Goal: Answer question/provide support: Answer question/provide support

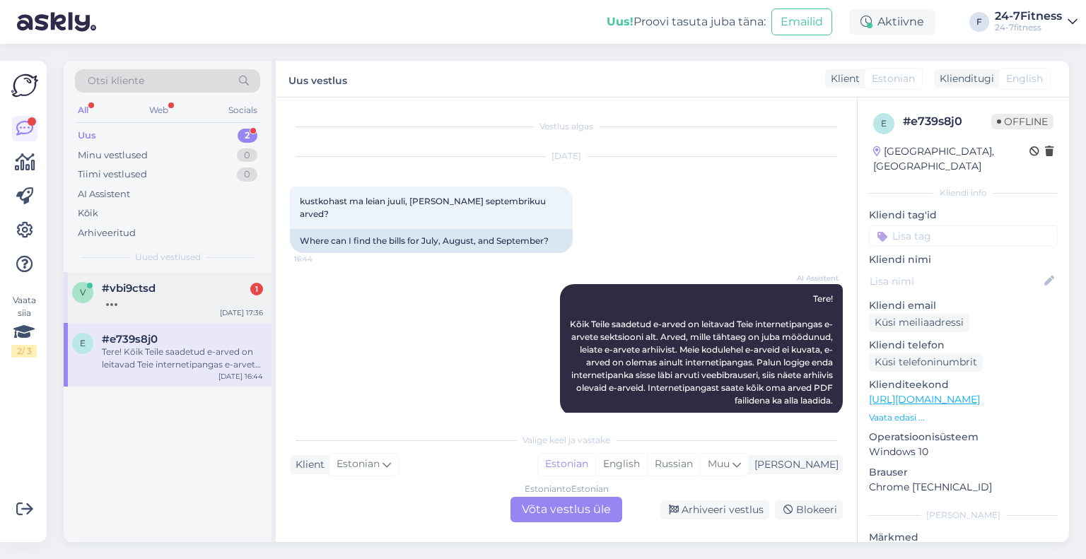
click at [149, 312] on div "v #vbi9ctsd [DATE] 17:36" at bounding box center [168, 297] width 208 height 51
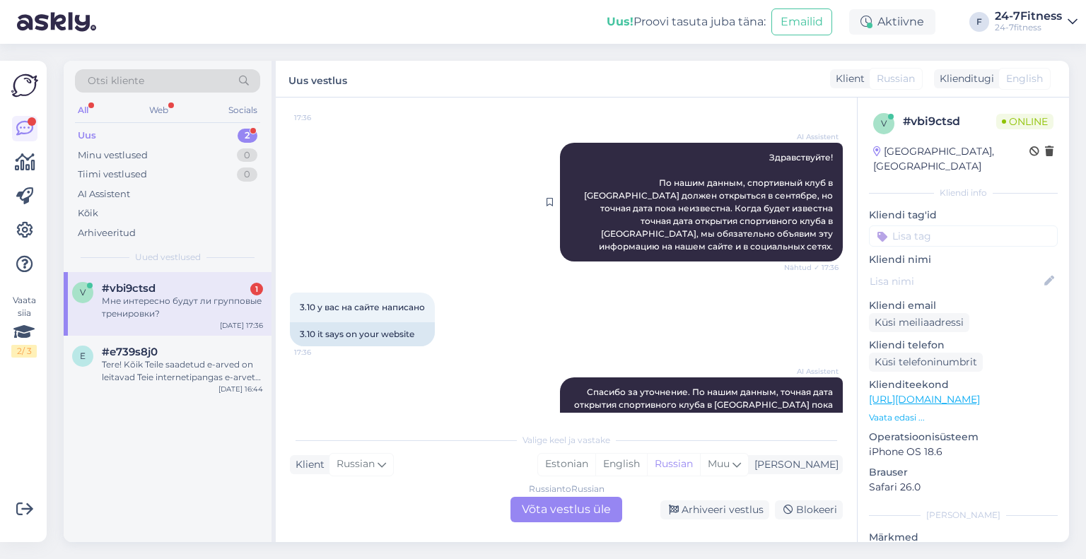
scroll to position [359, 0]
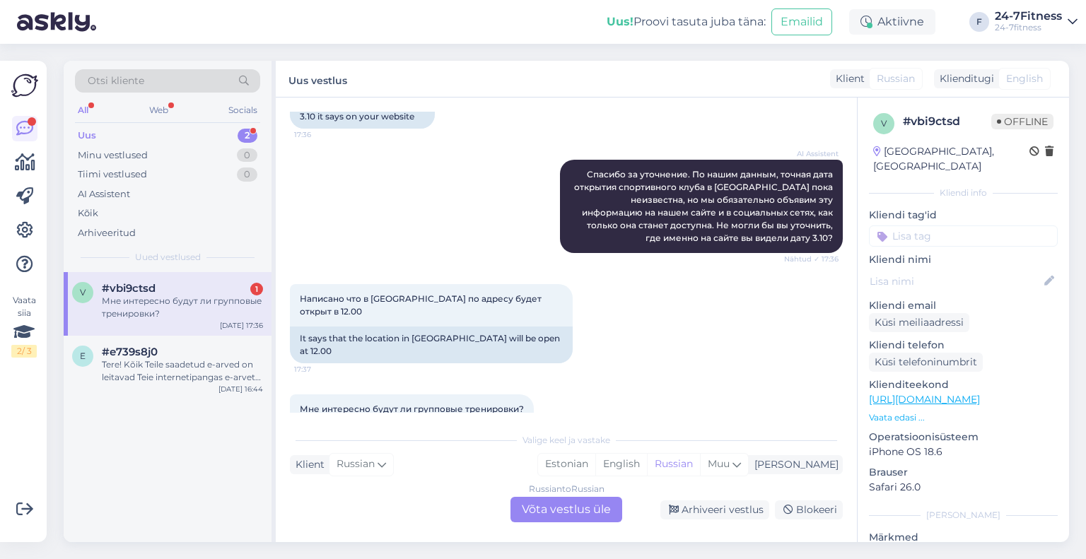
click at [525, 508] on div "Russian to Russian Võta vestlus üle" at bounding box center [567, 509] width 112 height 25
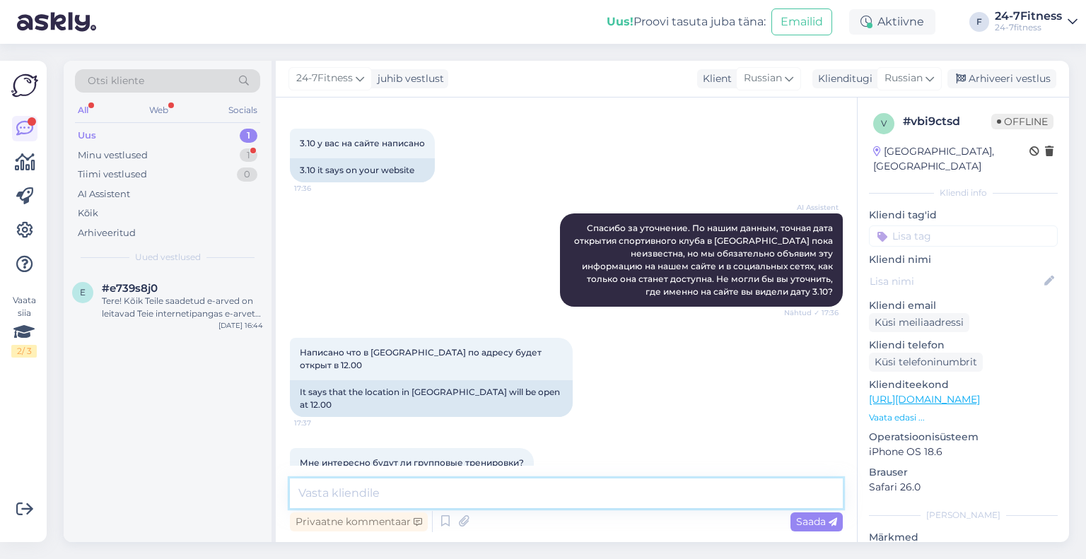
click at [407, 487] on textarea at bounding box center [566, 494] width 553 height 30
paste textarea "Да, открытие Нарвского спортивного клуба состоится 3 октября в 12:00. К сожален…"
type textarea "Да, открытие Нарвского спортивного клуба состоится 3 октября в 12:00. К сожален…"
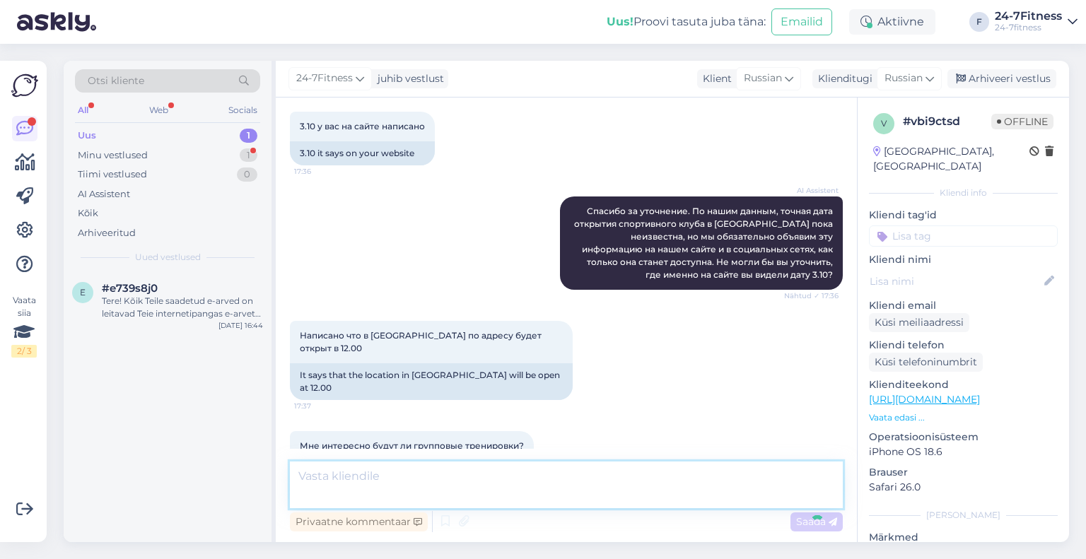
scroll to position [392, 0]
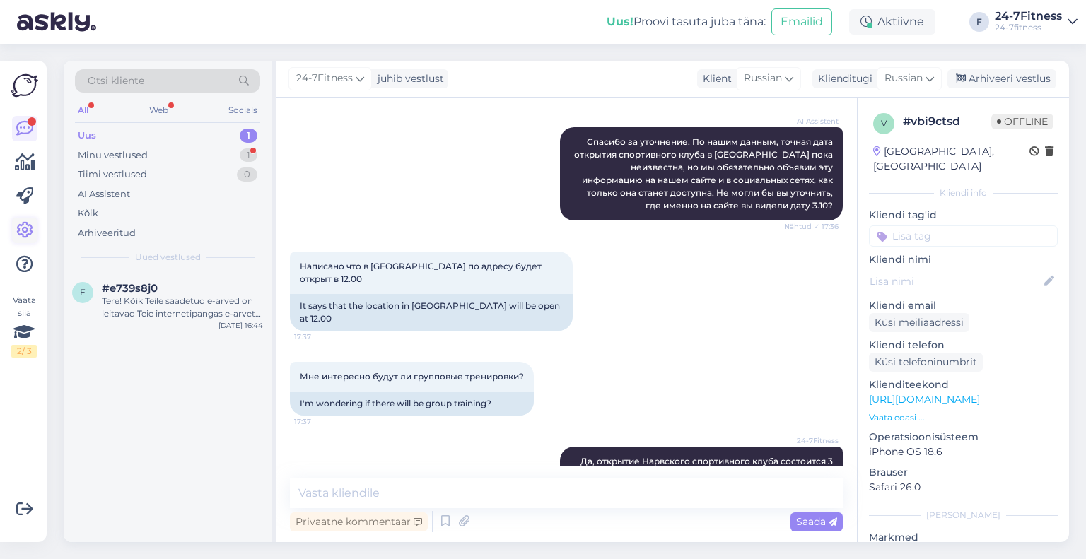
click at [28, 231] on icon at bounding box center [24, 230] width 17 height 17
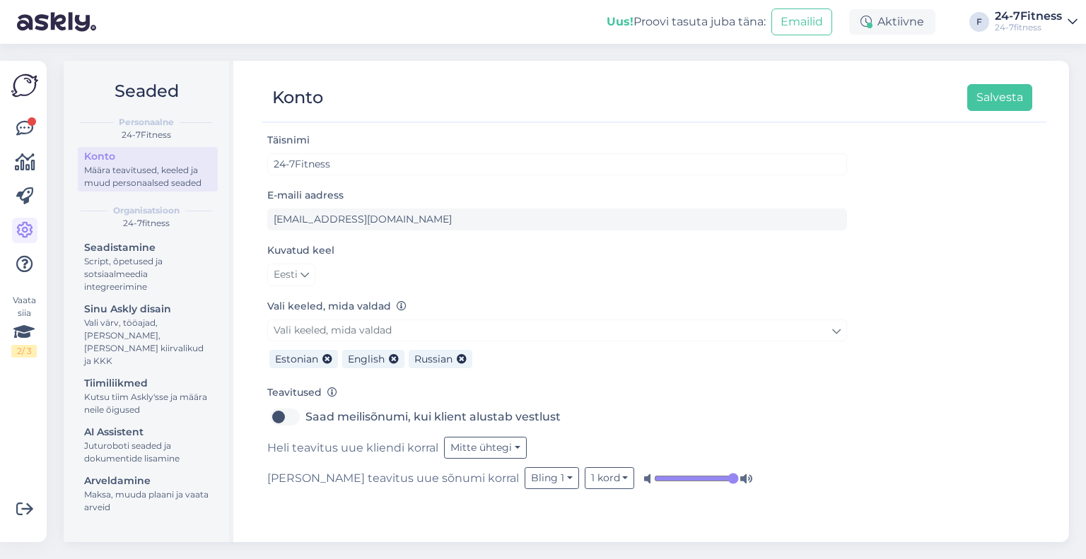
drag, startPoint x: 137, startPoint y: 429, endPoint x: 152, endPoint y: 456, distance: 31.7
click at [137, 440] on div "Juturoboti seaded ja dokumentide lisamine" at bounding box center [147, 452] width 127 height 25
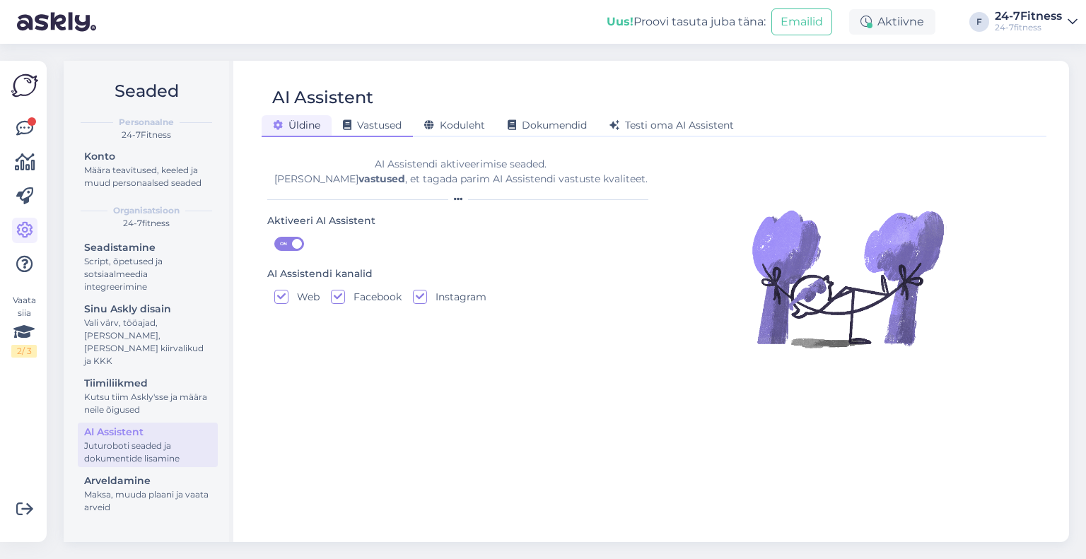
click at [364, 124] on span "Vastused" at bounding box center [372, 125] width 59 height 13
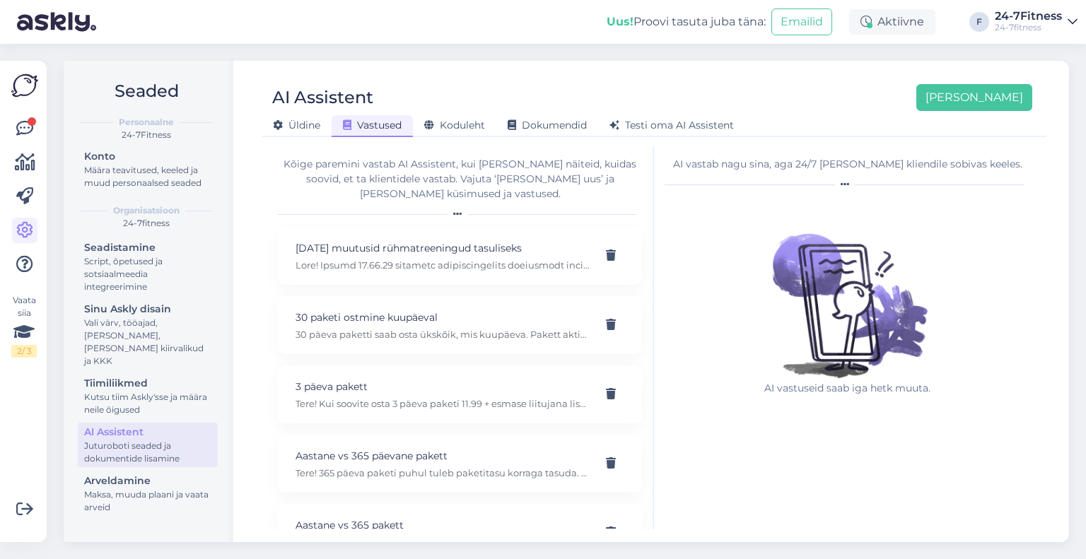
click at [918, 164] on div "AI vastab nagu sina, aga 24/7 [PERSON_NAME] kliendile sobivas keeles." at bounding box center [848, 164] width 366 height 15
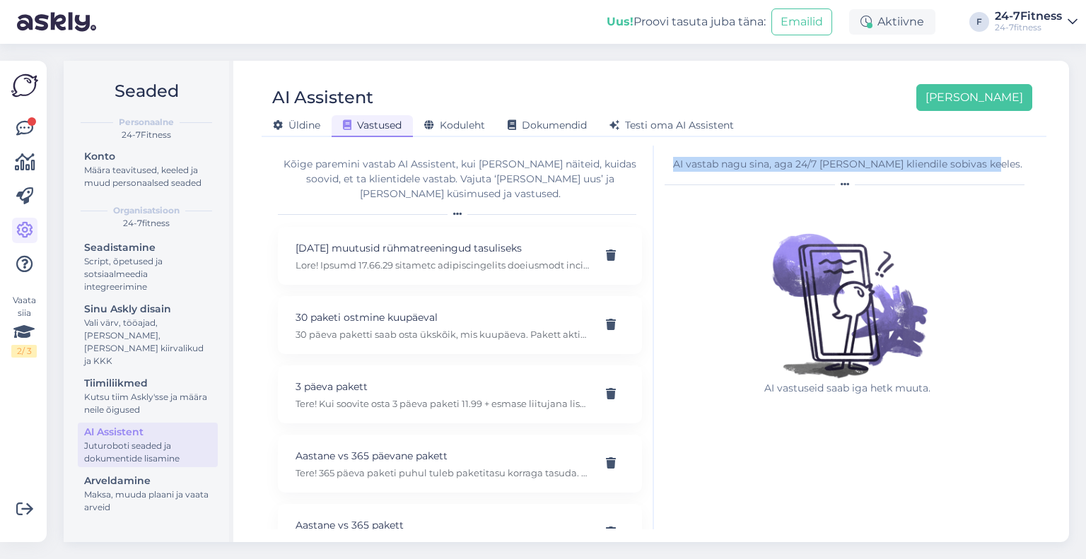
click at [918, 164] on div "AI vastab nagu sina, aga 24/7 [PERSON_NAME] kliendile sobivas keeles." at bounding box center [848, 164] width 366 height 15
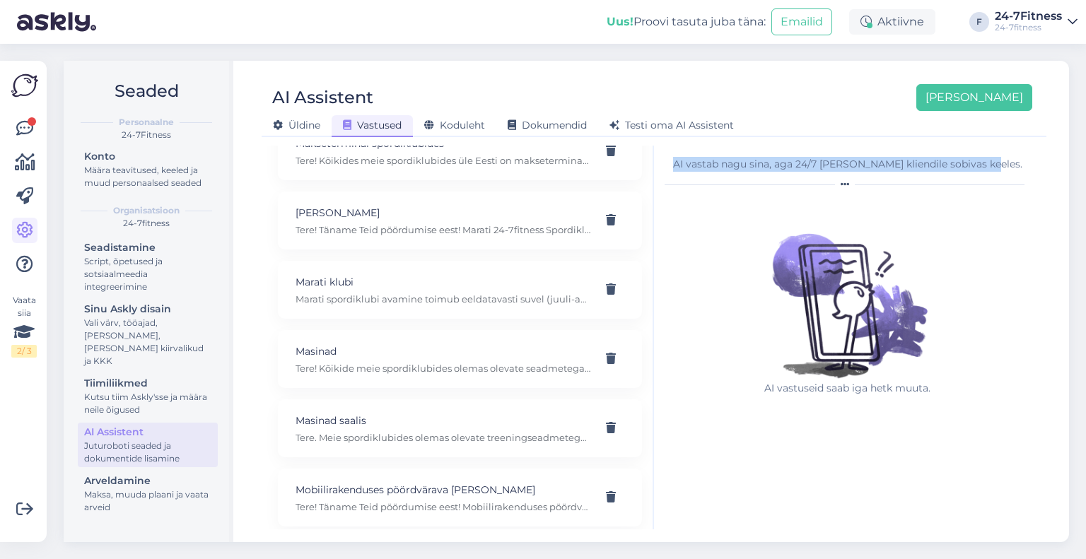
scroll to position [8912, 0]
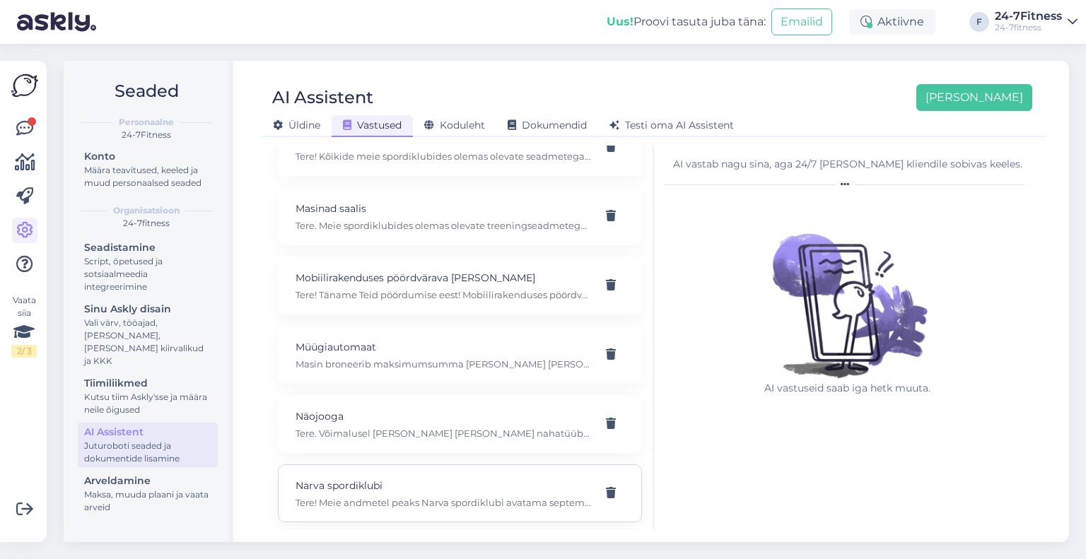
click at [452, 465] on div "Narva spordiklubi Tere! Meie andmetel peaks Narva spordiklubi avatama septembri…" at bounding box center [460, 494] width 364 height 58
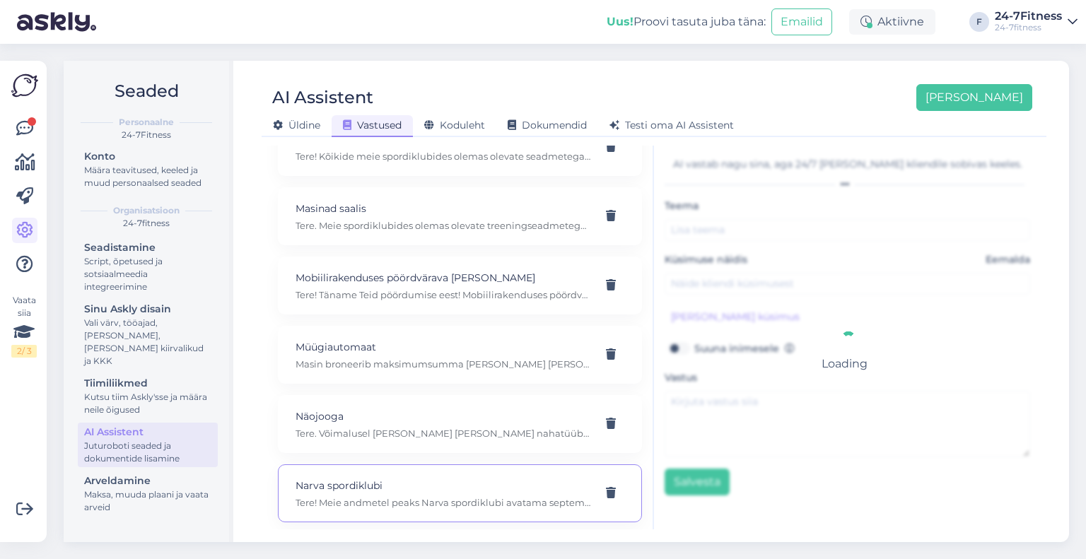
type input "Narva spordiklubi"
type input "millal Narvas spordiklubi avatakse? Ja kas seal toimub ka jõutreening?"
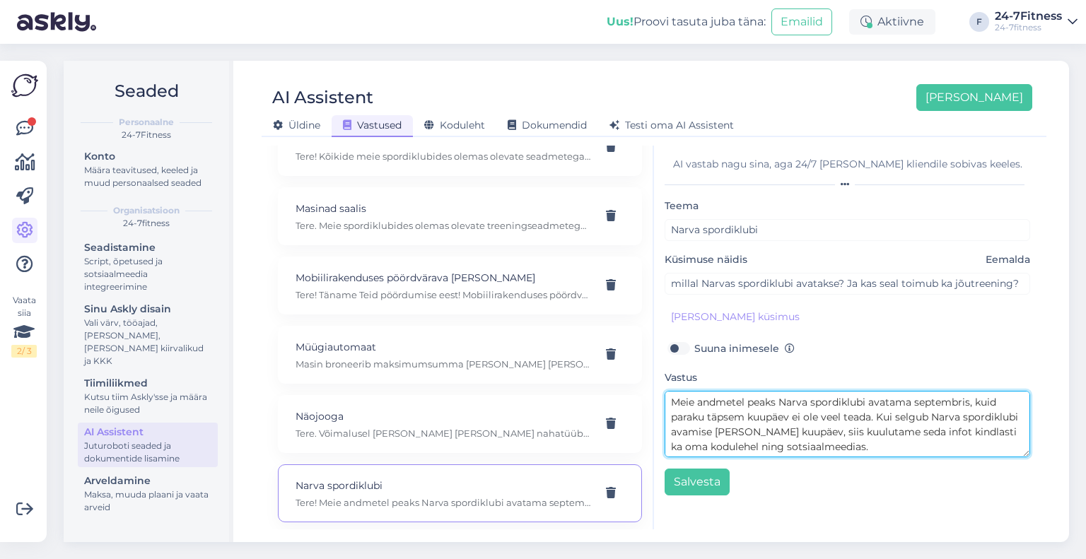
scroll to position [0, 0]
drag, startPoint x: 924, startPoint y: 448, endPoint x: 668, endPoint y: 413, distance: 257.7
click at [668, 413] on textarea "Tere! Meie andmetel peaks Narva spordiklubi avatama septembris, kuid paraku täp…" at bounding box center [848, 424] width 366 height 66
type textarea "Tere! Narva spordiklubi avamine toimub [DATE][PERSON_NAME] 12.00. Narva spordik…"
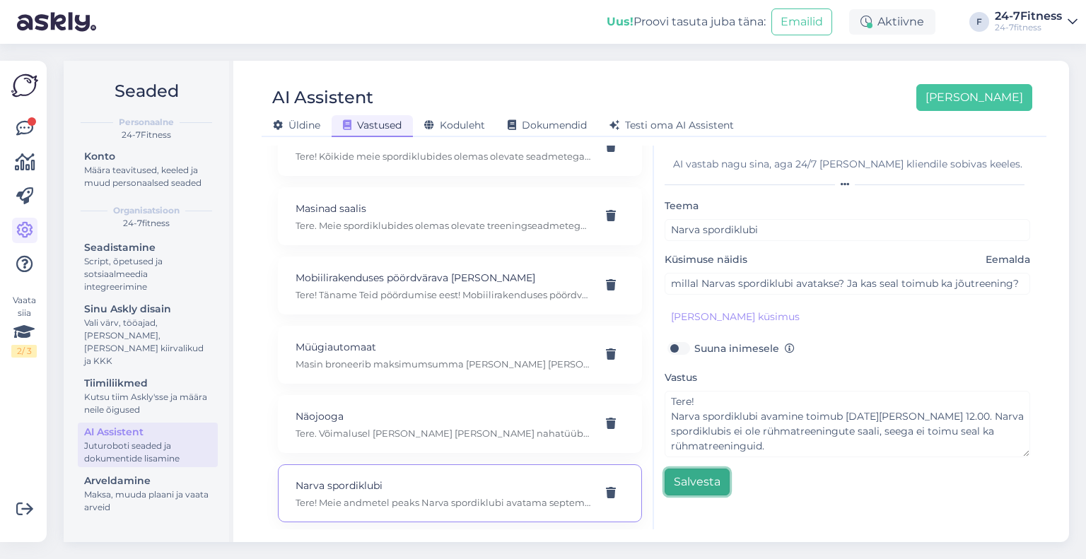
click at [690, 479] on button "Salvesta" at bounding box center [697, 482] width 65 height 27
click at [376, 395] on div "Näojooga Tere. Võimalusel [PERSON_NAME] [PERSON_NAME] nahatüübile sobiv õli, ki…" at bounding box center [460, 424] width 364 height 58
type input "Näojooga"
type input "Kas näojoogasse tulles peab enda [PERSON_NAME] olema?"
type textarea "Tere. Võimalusel [PERSON_NAME] [PERSON_NAME] nahatüübile sobiv õli, kinesioteip…"
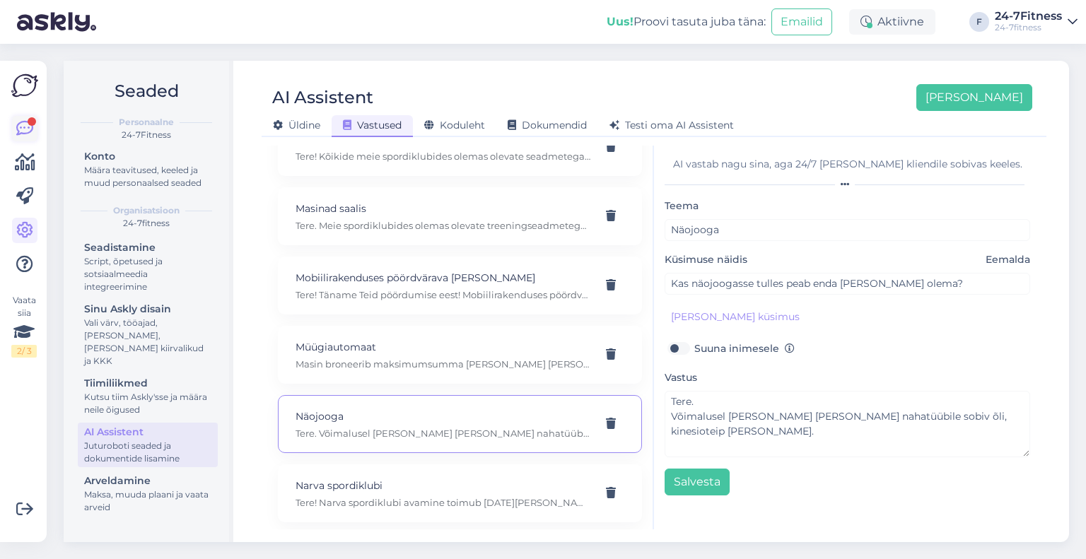
click at [28, 136] on icon at bounding box center [24, 128] width 17 height 17
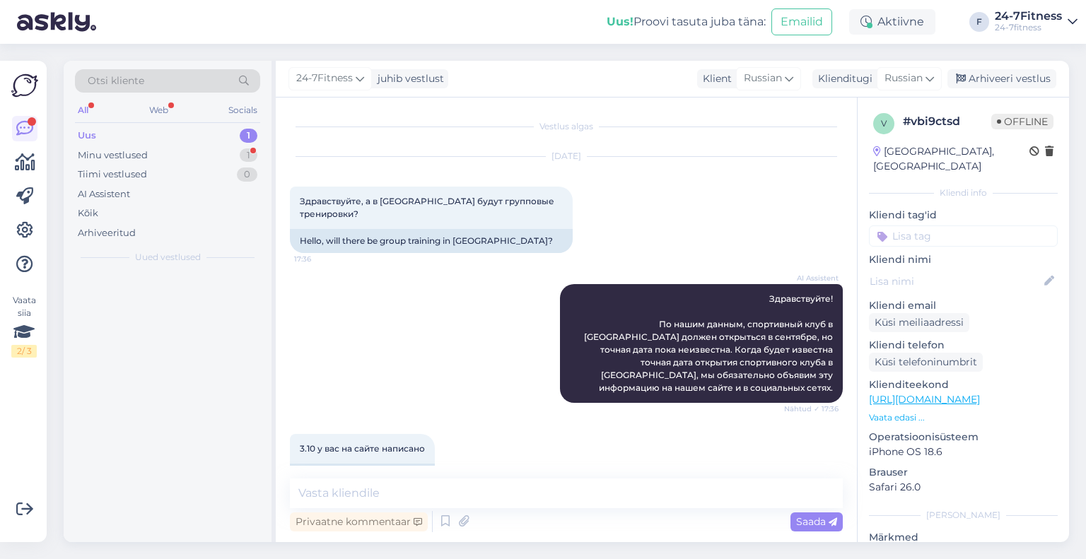
scroll to position [366, 0]
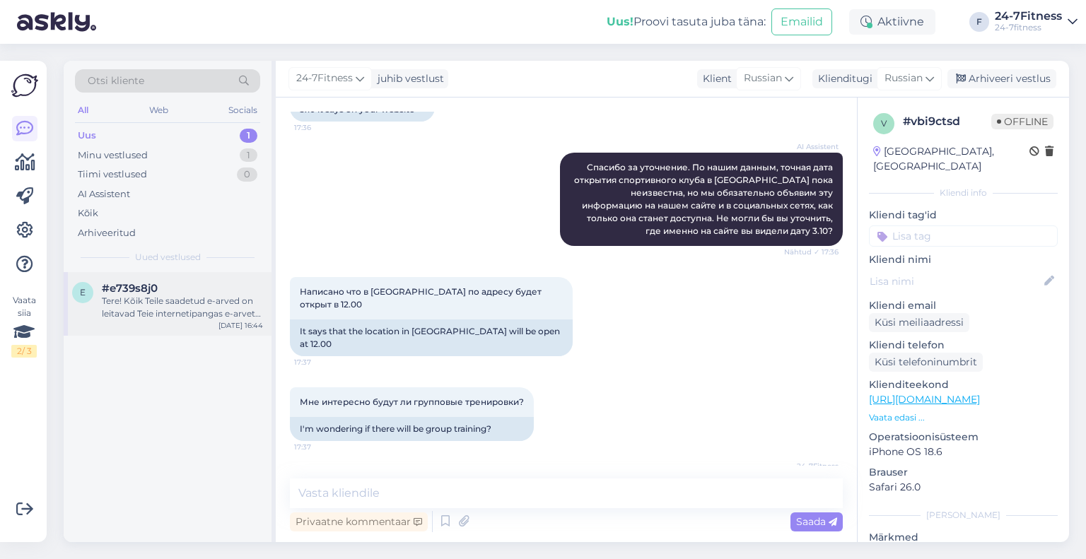
click at [174, 277] on div "e #e739s8j0 Tere! Kõik Teile saadetud e-arved on leitavad Teie internetipangas …" at bounding box center [168, 304] width 208 height 64
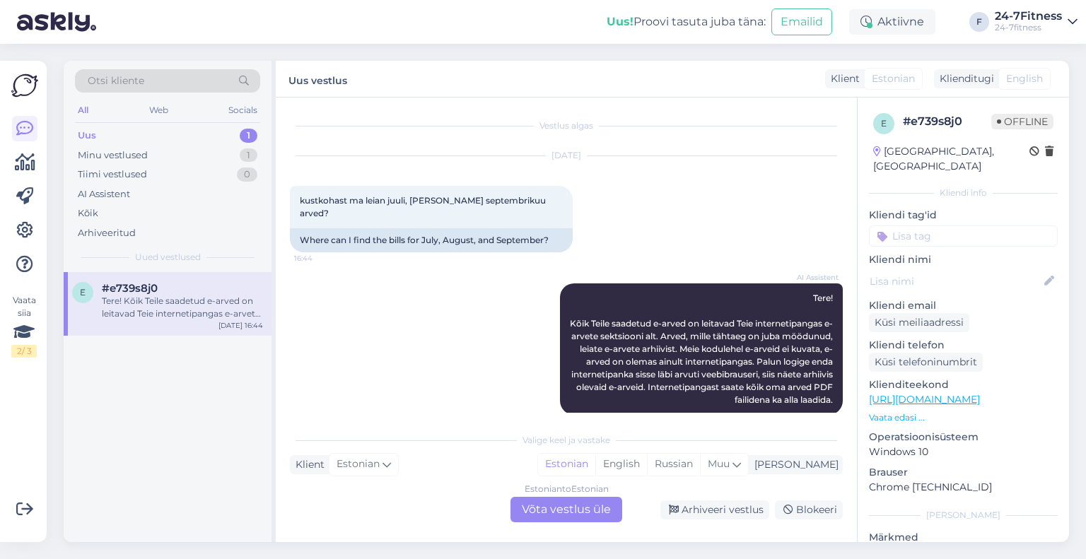
scroll to position [0, 0]
click at [741, 517] on div "Arhiveeri vestlus" at bounding box center [715, 510] width 109 height 19
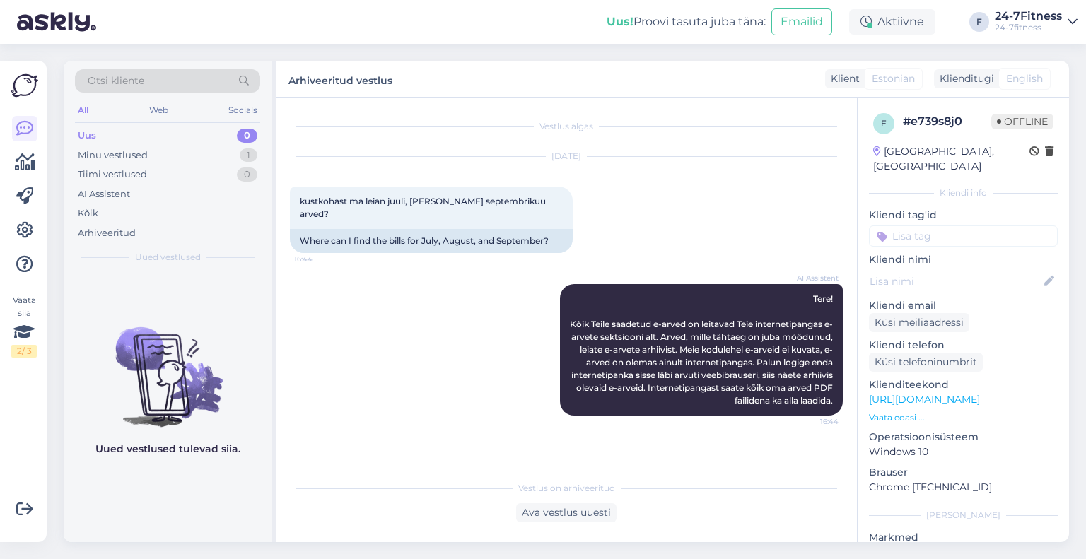
click at [127, 141] on div "Uus 0" at bounding box center [167, 136] width 185 height 20
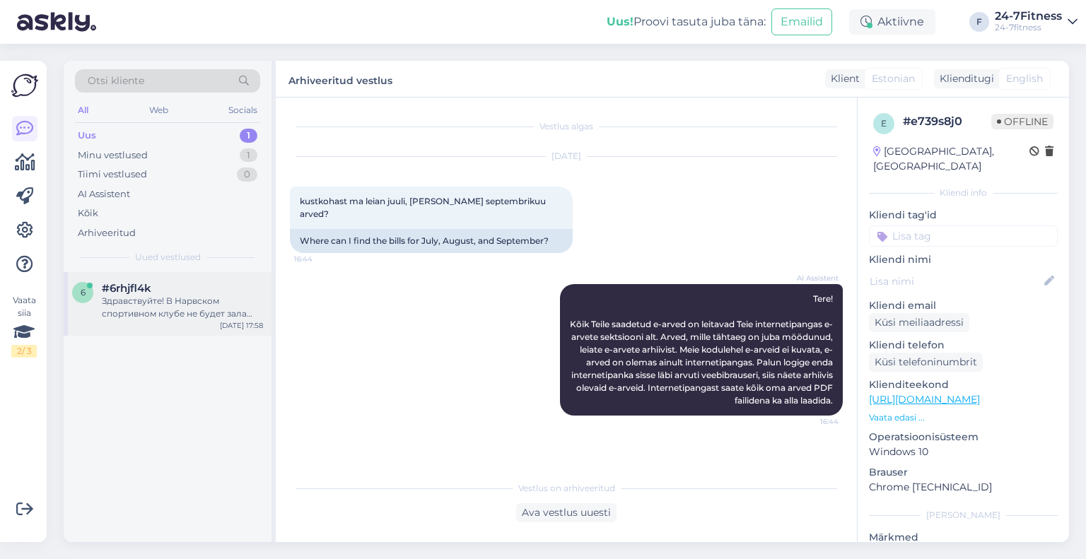
click at [170, 296] on div "Здравствуйте! В Нарвском спортивном клубе не будет зала для групповых тренирово…" at bounding box center [182, 307] width 161 height 25
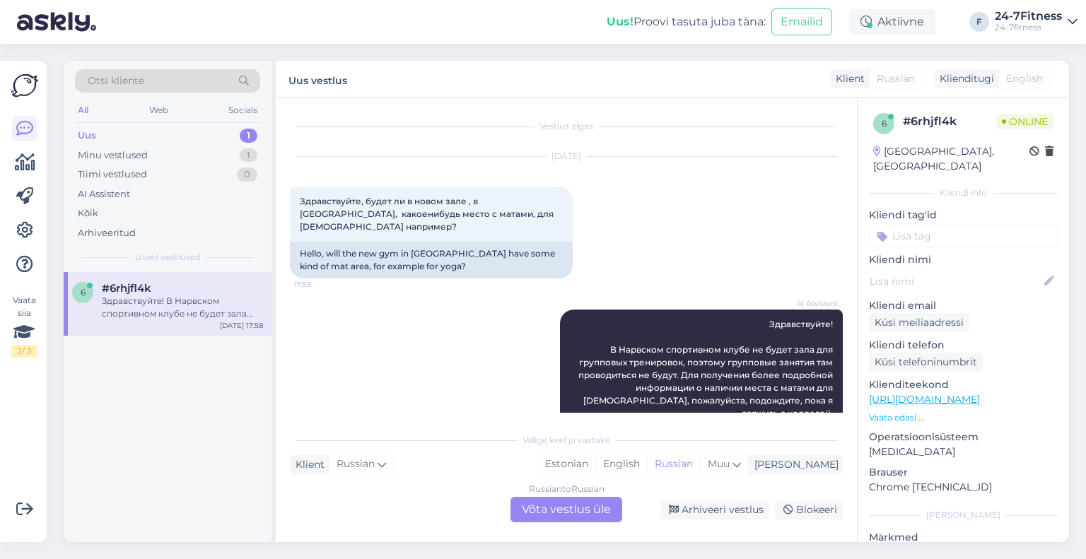
scroll to position [6, 0]
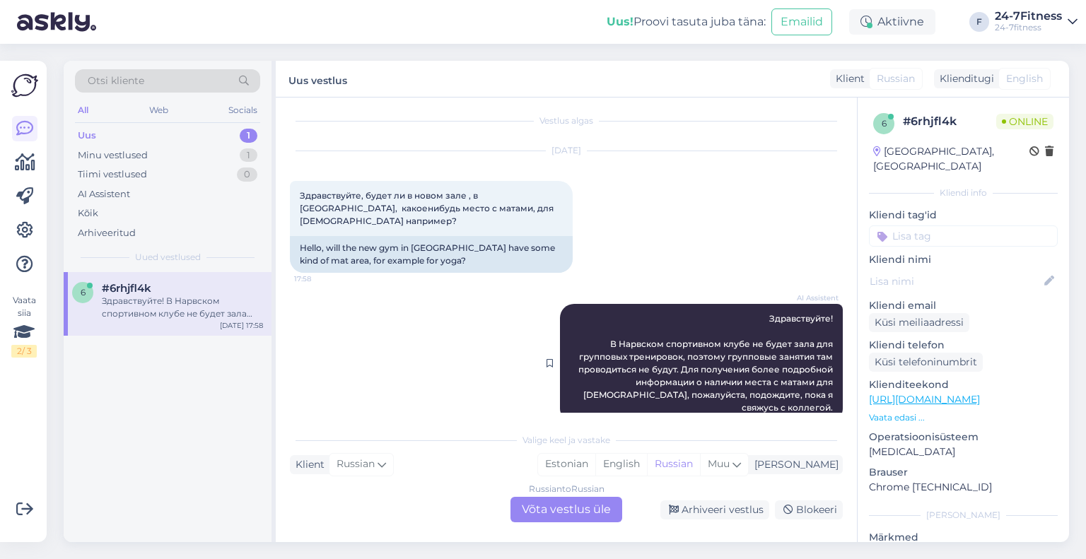
click at [646, 339] on span "Здравствуйте! В Нарвском спортивном клубе не будет зала для групповых тренирово…" at bounding box center [707, 363] width 257 height 100
click at [137, 133] on div "Uus 1" at bounding box center [167, 136] width 185 height 20
click at [146, 277] on div "6 #6rhjfl4k Здравствуйте! В Нарвском спортивном клубе не будет зала для группов…" at bounding box center [168, 304] width 208 height 64
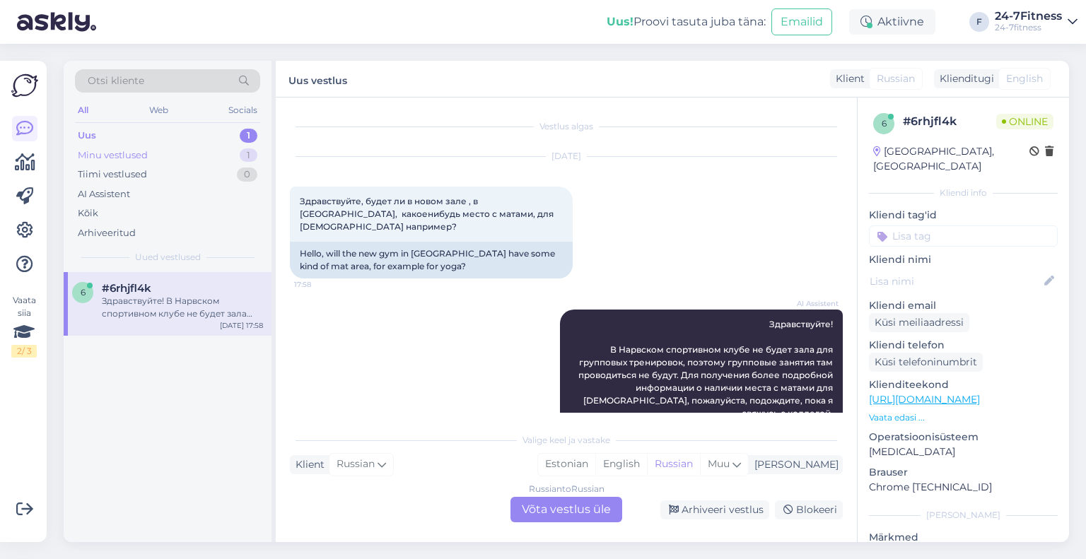
click at [157, 161] on div "Minu vestlused 1" at bounding box center [167, 156] width 185 height 20
click at [163, 299] on div "Да, открытие Нарвского спортивного клуба состоится 3 октября в 12:00. К сожален…" at bounding box center [182, 307] width 161 height 25
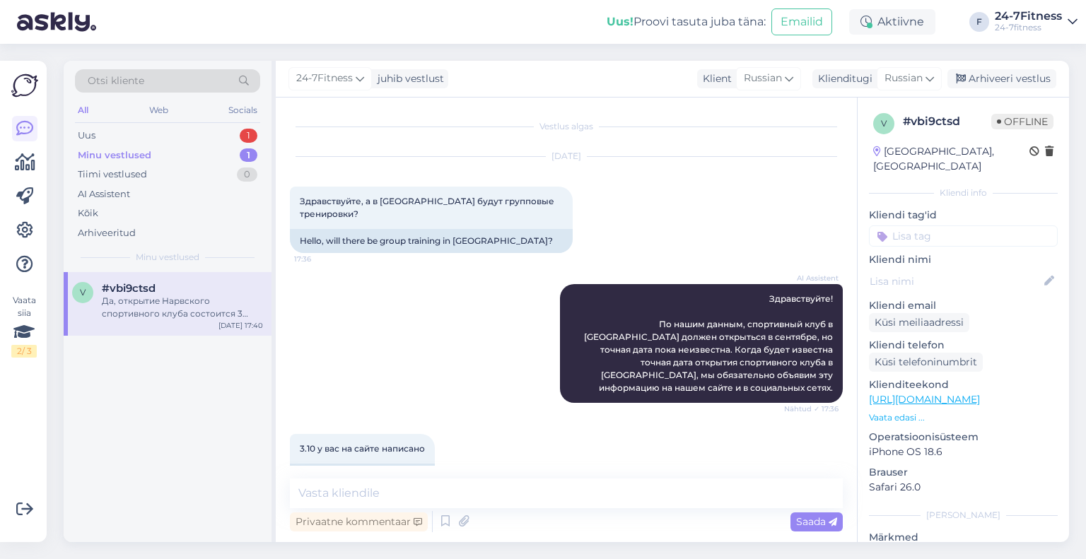
scroll to position [392, 0]
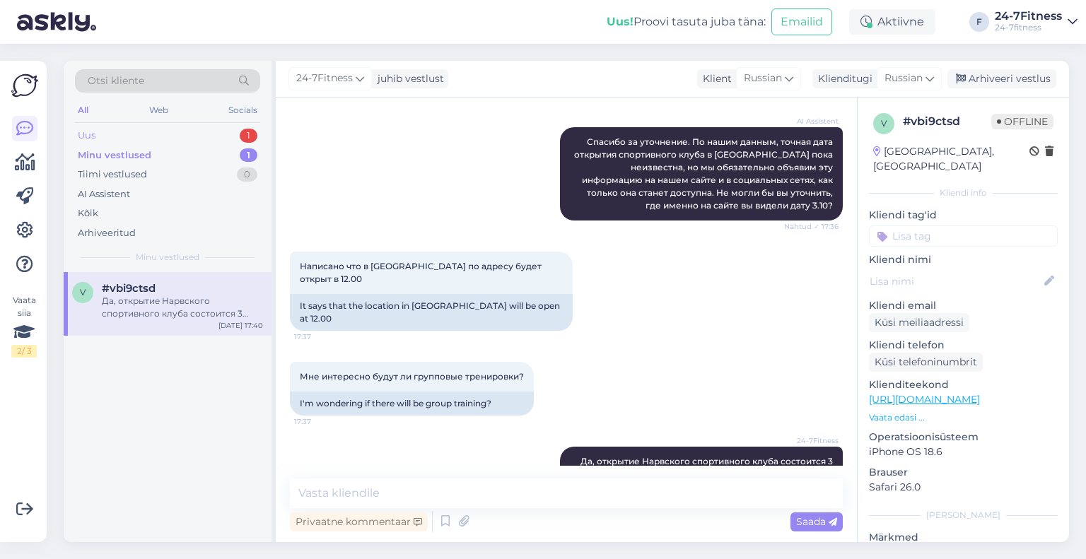
click at [173, 136] on div "Uus 1" at bounding box center [167, 136] width 185 height 20
click at [139, 291] on span "#6rhjfl4k" at bounding box center [127, 288] width 50 height 13
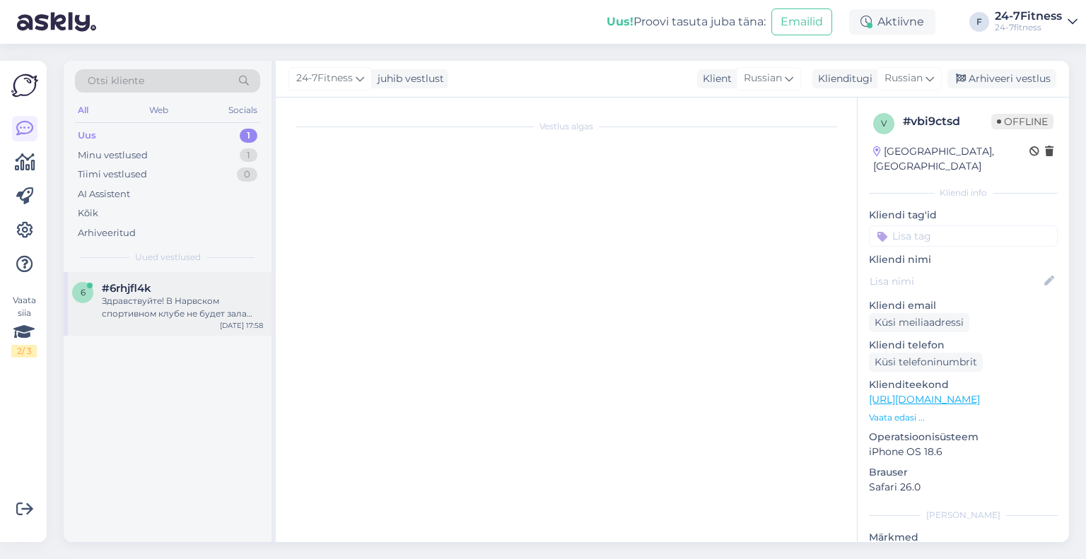
scroll to position [6, 0]
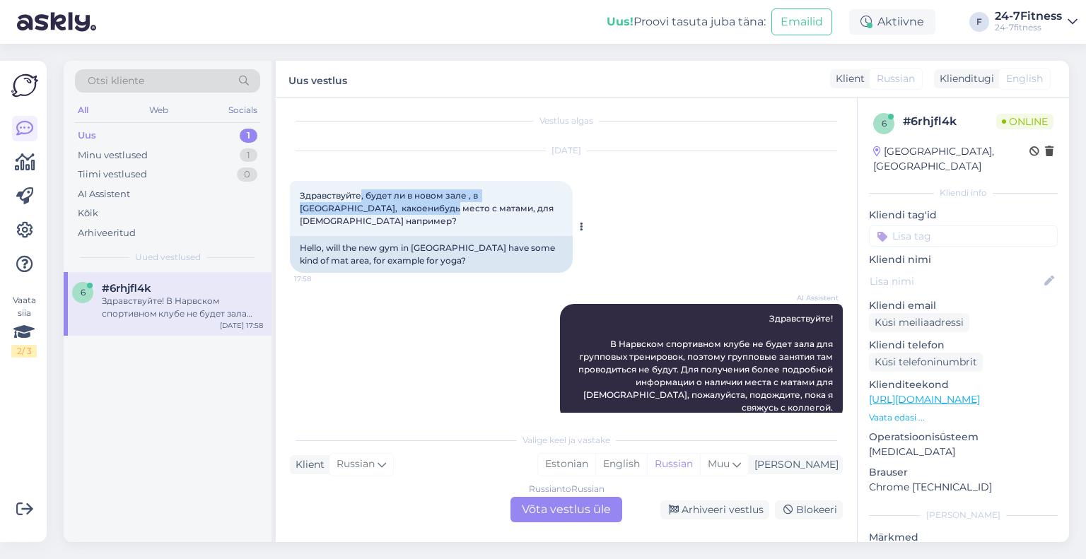
drag, startPoint x: 375, startPoint y: 199, endPoint x: 411, endPoint y: 205, distance: 36.5
click at [411, 205] on span "Здравствуйте, будет ли в новом зале , в [GEOGRAPHIC_DATA], какоенибудь место с …" at bounding box center [428, 208] width 256 height 36
click at [422, 211] on span "Здравствуйте, будет ли в новом зале , в [GEOGRAPHIC_DATA], какоенибудь место с …" at bounding box center [428, 208] width 256 height 36
drag, startPoint x: 364, startPoint y: 207, endPoint x: 471, endPoint y: 211, distance: 107.6
click at [471, 211] on span "Здравствуйте, будет ли в новом зале , в [GEOGRAPHIC_DATA], какоенибудь место с …" at bounding box center [428, 208] width 256 height 36
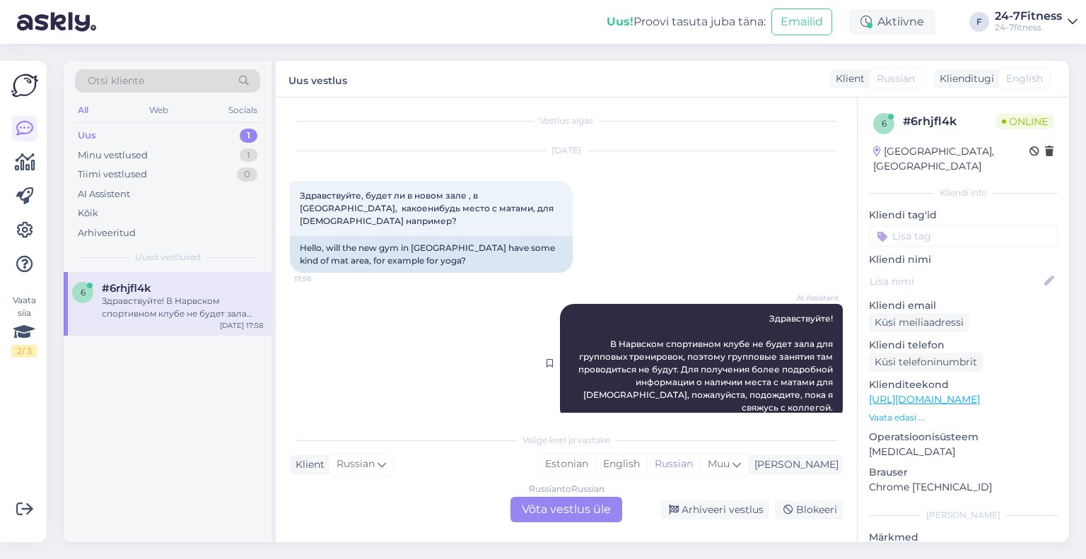
click at [692, 346] on span "Здравствуйте! В Нарвском спортивном клубе не будет зала для групповых тренирово…" at bounding box center [707, 363] width 257 height 100
click at [568, 506] on div "Russian to Russian Võta vestlus üle" at bounding box center [567, 509] width 112 height 25
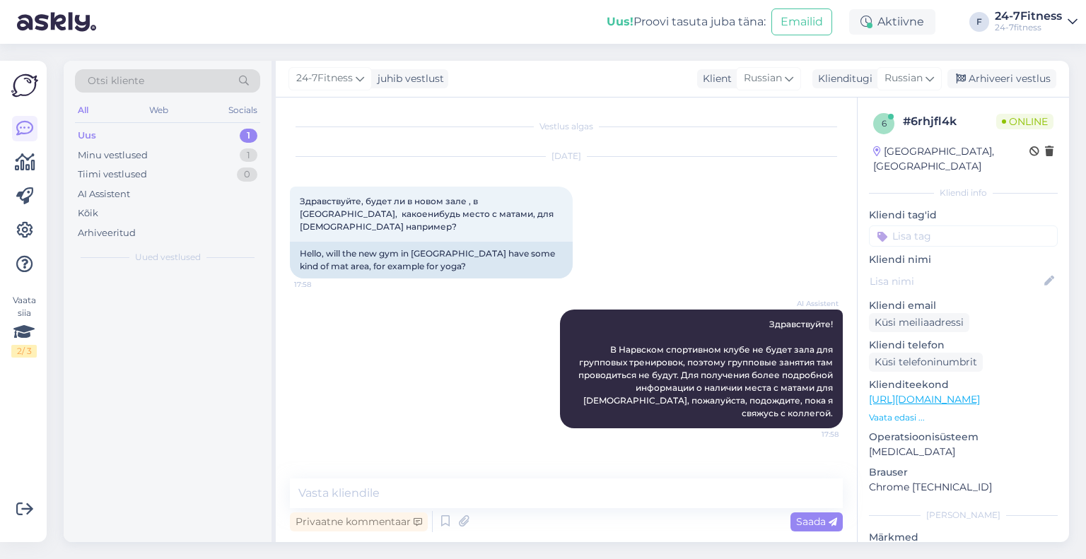
scroll to position [0, 0]
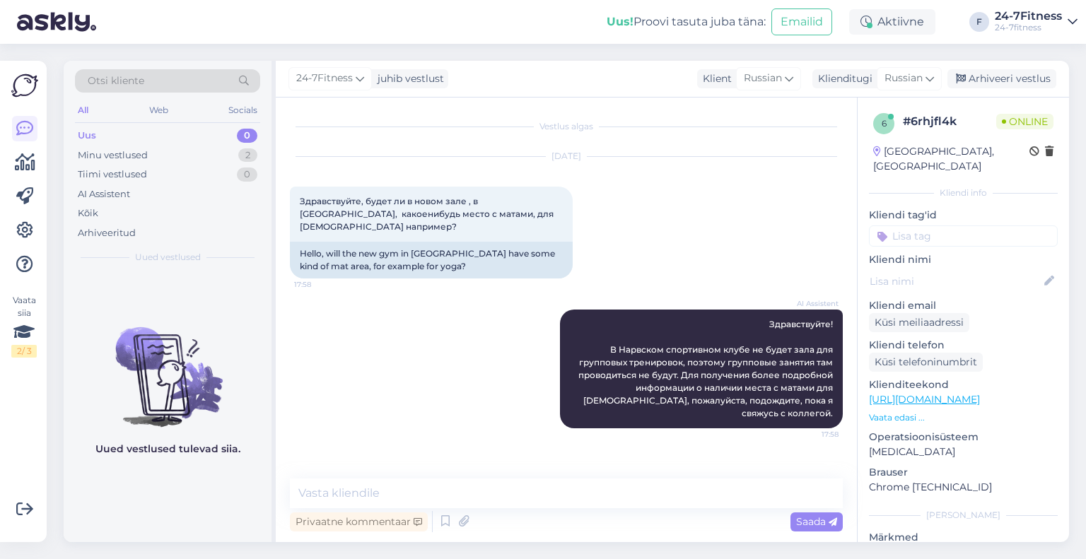
drag, startPoint x: 333, startPoint y: 469, endPoint x: 337, endPoint y: 480, distance: 12.1
click at [332, 469] on div "Vestlus algas [DATE] Здравствуйте, будет ли в [GEOGRAPHIC_DATA] , в [GEOGRAPHIC…" at bounding box center [566, 320] width 581 height 445
click at [341, 497] on textarea at bounding box center [566, 494] width 553 height 30
paste textarea "К сожалению, этот спортивный клуб не предлагает групповых тренировок, включая й…"
type textarea "К сожалению, этот спортивный клуб не предлагает групповых тренировок, включая й…"
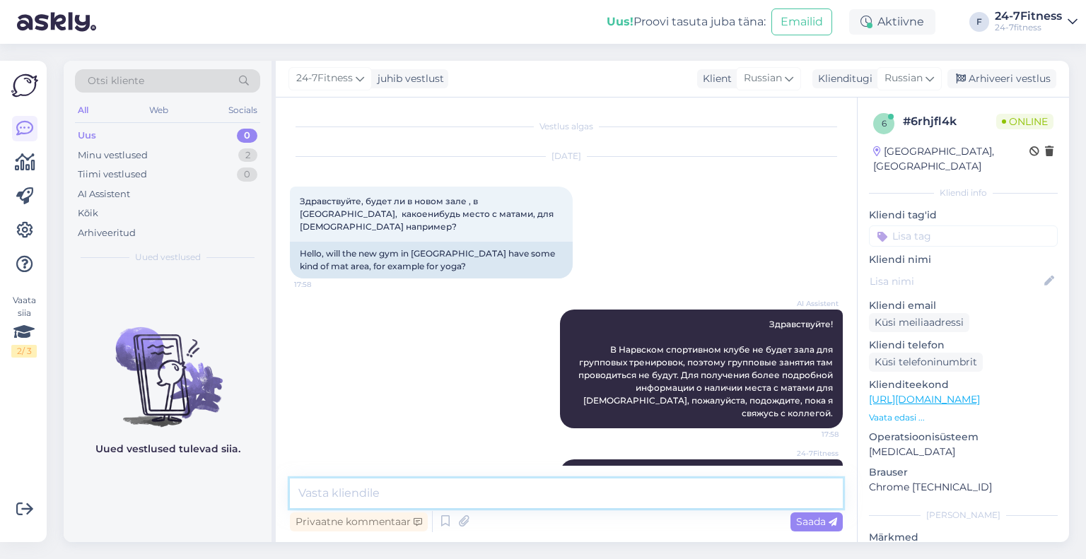
scroll to position [25, 0]
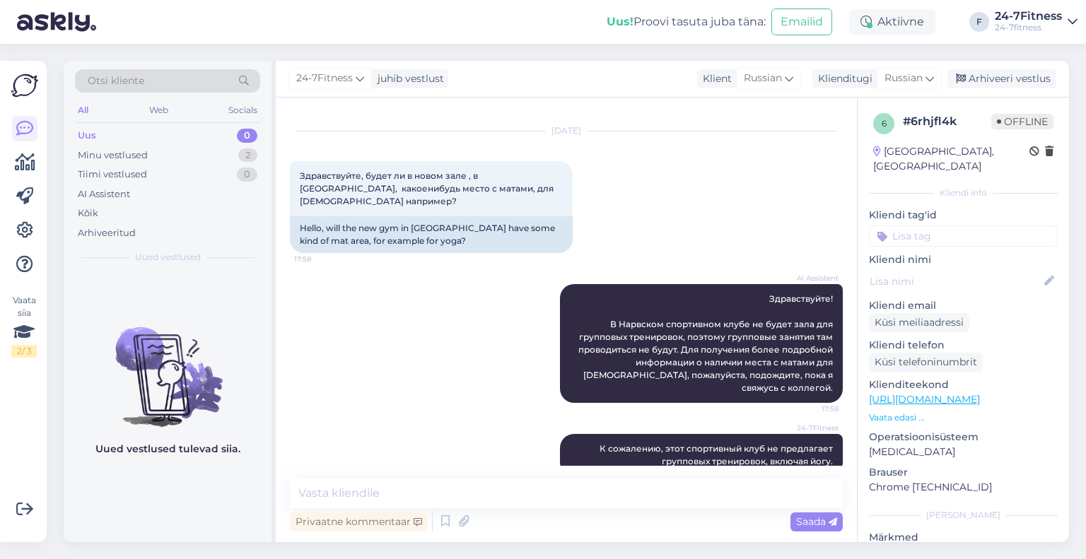
click at [1017, 91] on div "24-7Fitness juhib vestlust Klient Russian Klienditugi Russian Arhiveeri vestlus" at bounding box center [673, 79] width 794 height 37
click at [1016, 84] on div "Arhiveeri vestlus" at bounding box center [1002, 78] width 109 height 19
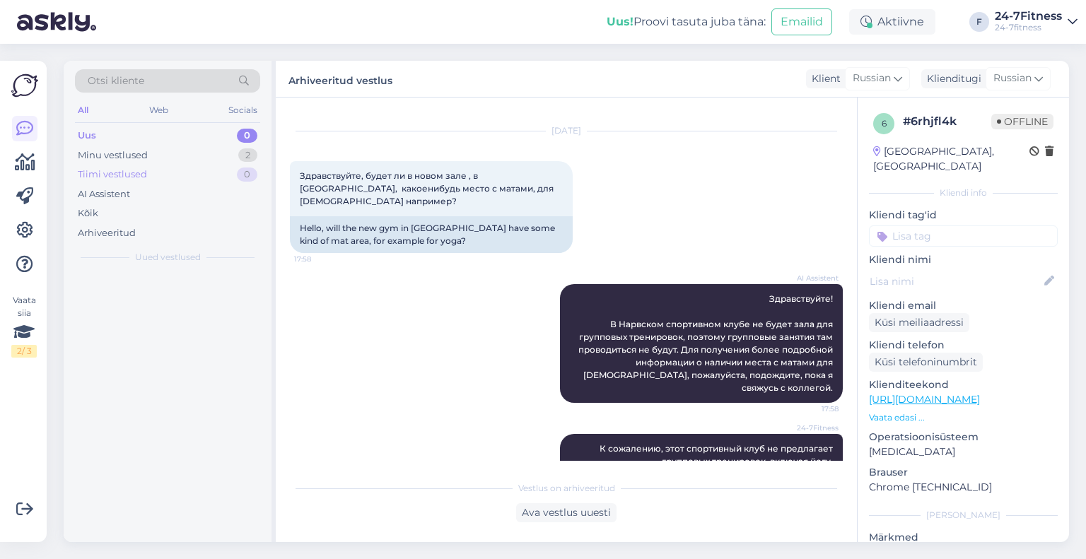
click at [144, 165] on div "Tiimi vestlused 0" at bounding box center [167, 175] width 185 height 20
click at [144, 156] on div "Minu vestlused" at bounding box center [113, 156] width 70 height 14
click at [108, 133] on div "Uus 0" at bounding box center [167, 136] width 185 height 20
